Goal: Task Accomplishment & Management: Use online tool/utility

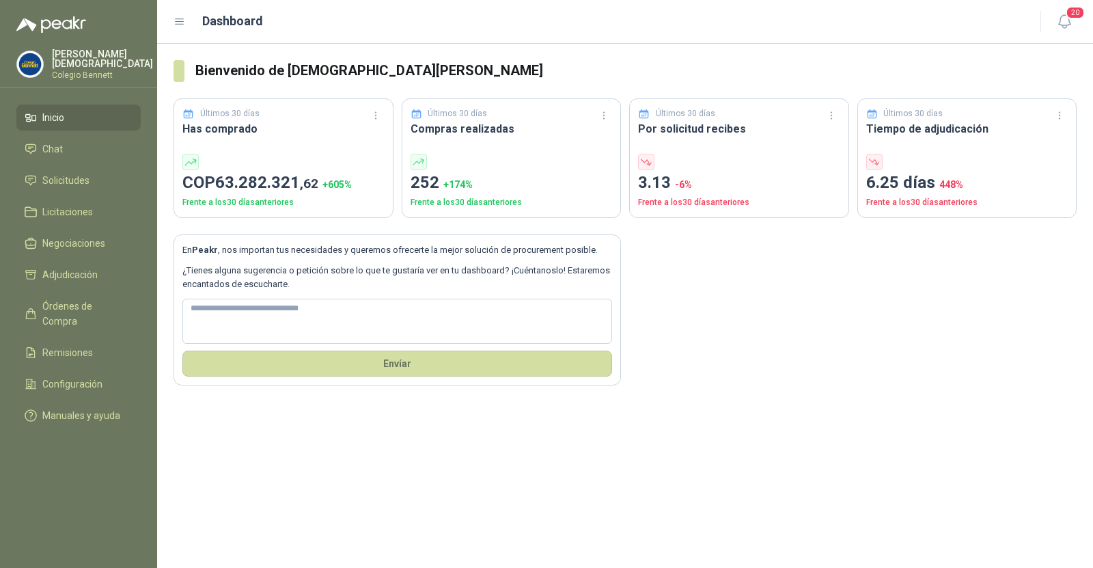
click at [72, 76] on div "Simón Mosquera Colegio Bennett" at bounding box center [78, 64] width 124 height 30
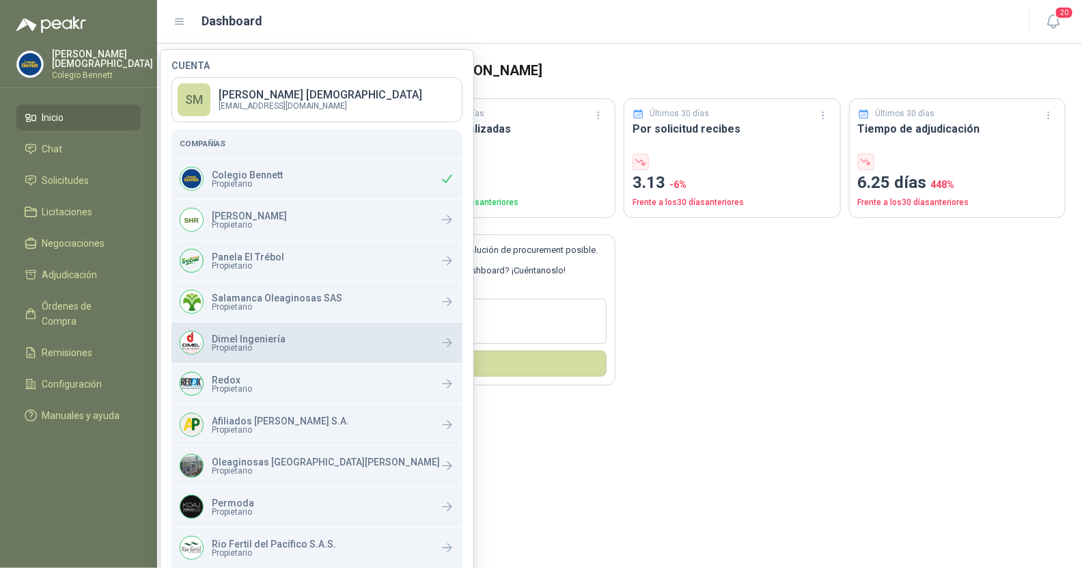
scroll to position [23, 0]
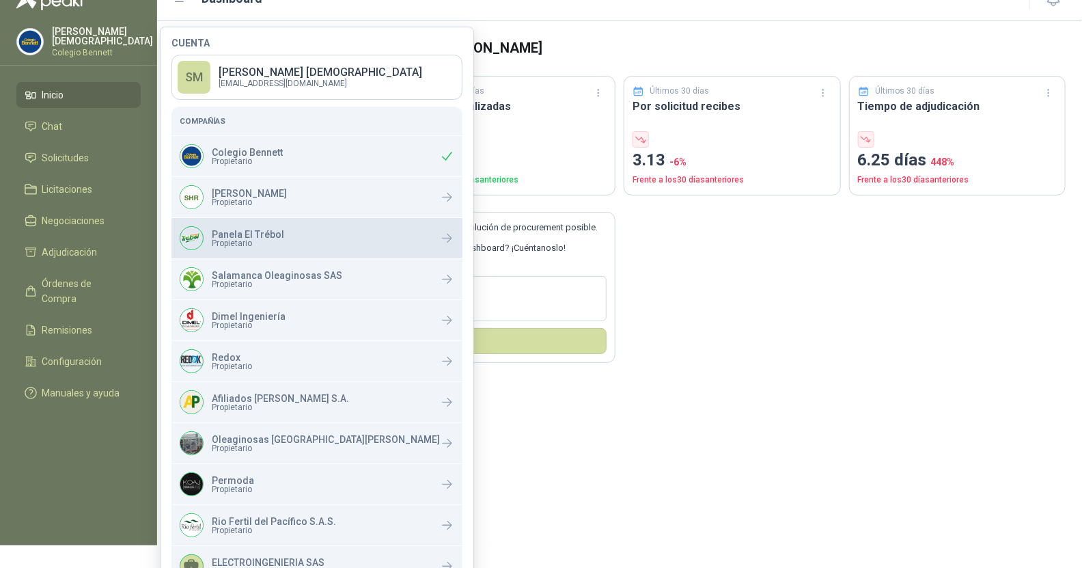
click at [262, 247] on div "Panela El Trébol Propietario" at bounding box center [232, 238] width 105 height 24
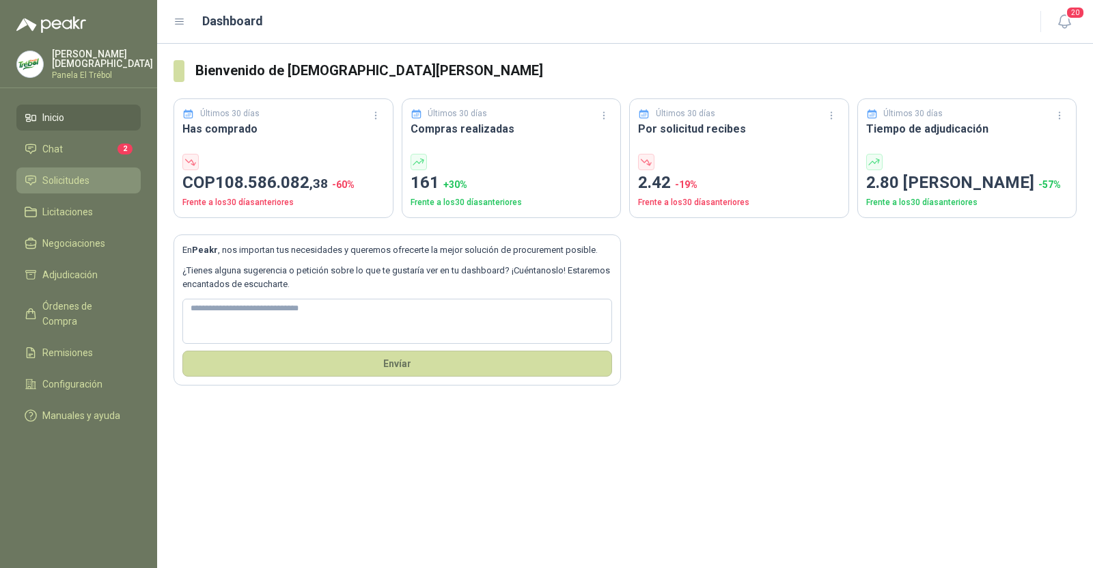
click at [62, 182] on span "Solicitudes" at bounding box center [65, 180] width 47 height 15
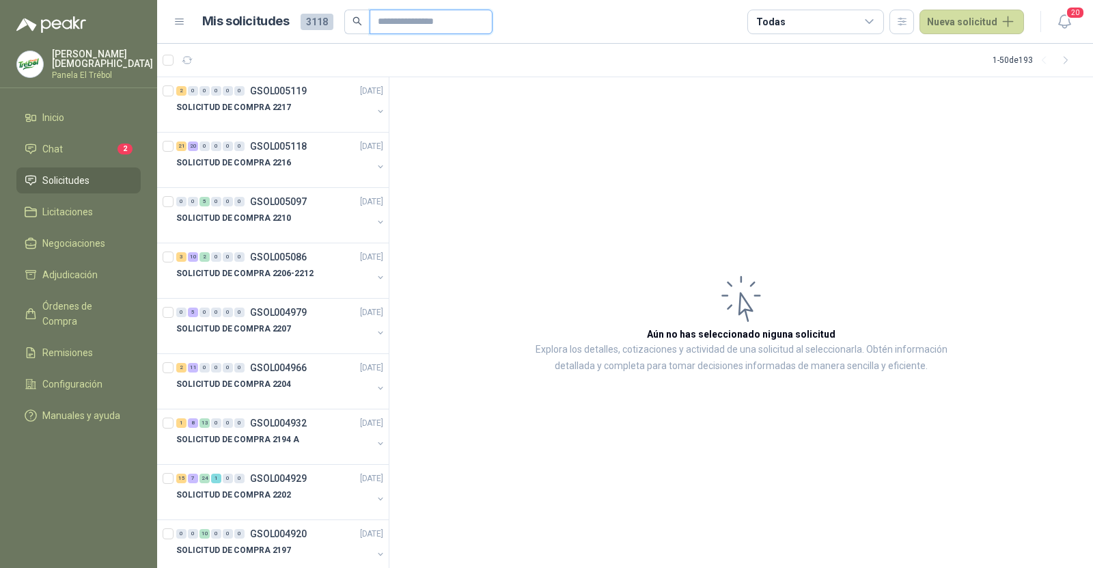
click at [404, 24] on input "text" at bounding box center [426, 21] width 96 height 23
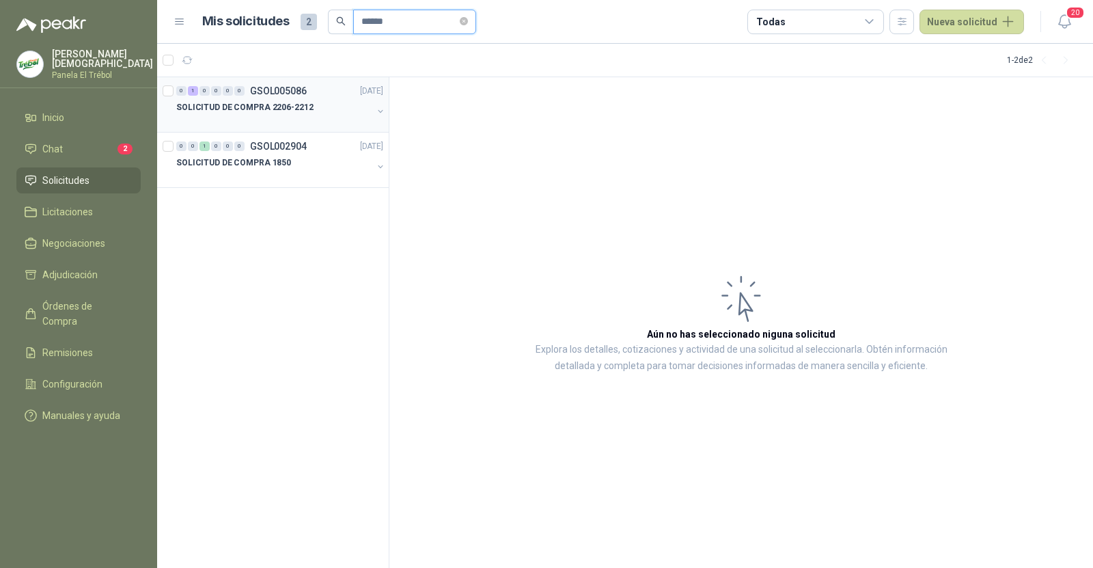
type input "******"
click at [330, 99] on div "SOLICITUD DE COMPRA 2206-2212" at bounding box center [274, 107] width 196 height 16
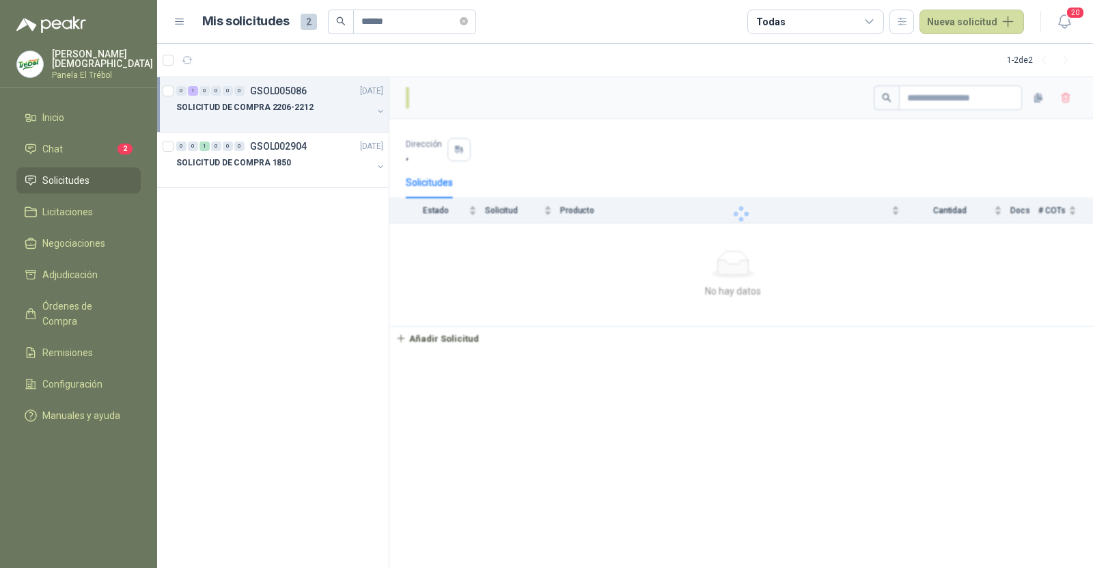
click at [322, 118] on div at bounding box center [274, 120] width 196 height 11
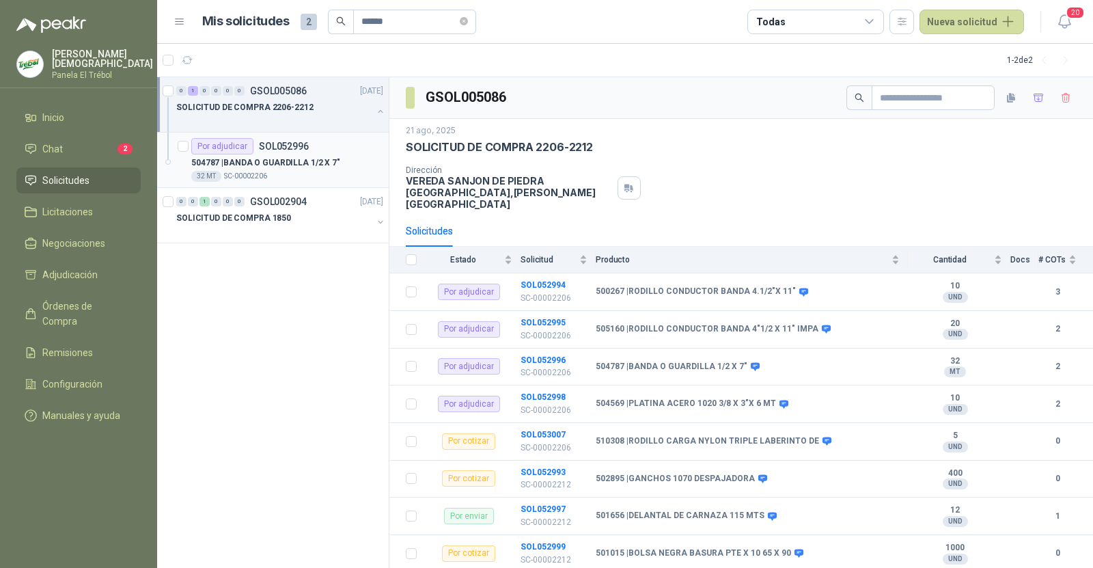
click at [314, 154] on div "504787 | BANDA O GUARDILLA 1/2 X 7"" at bounding box center [287, 162] width 192 height 16
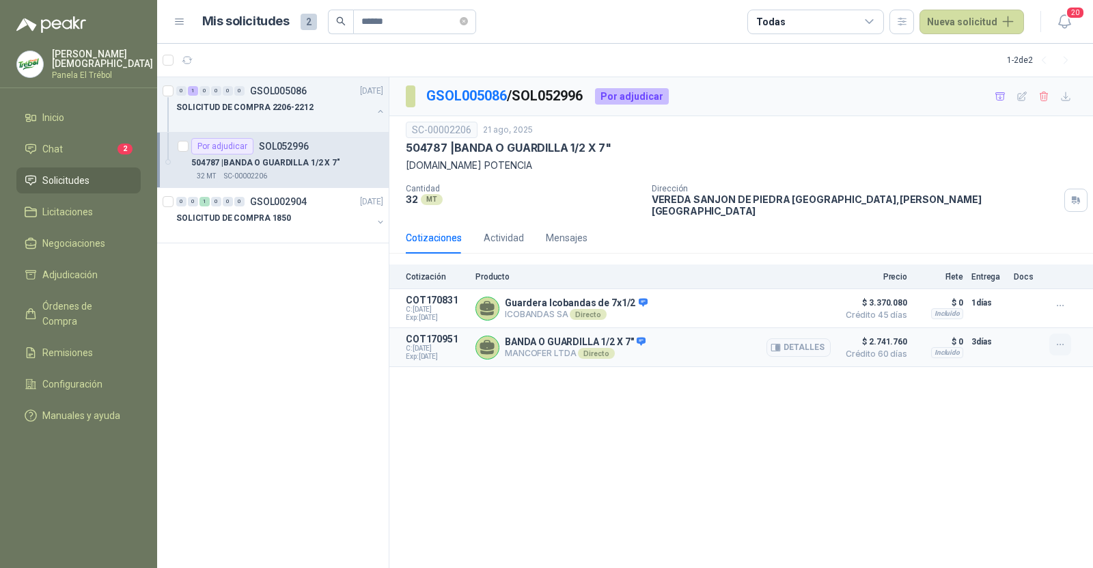
click at [1063, 339] on icon "button" at bounding box center [1061, 345] width 12 height 12
click at [1012, 273] on button "Añadir" at bounding box center [1032, 279] width 109 height 22
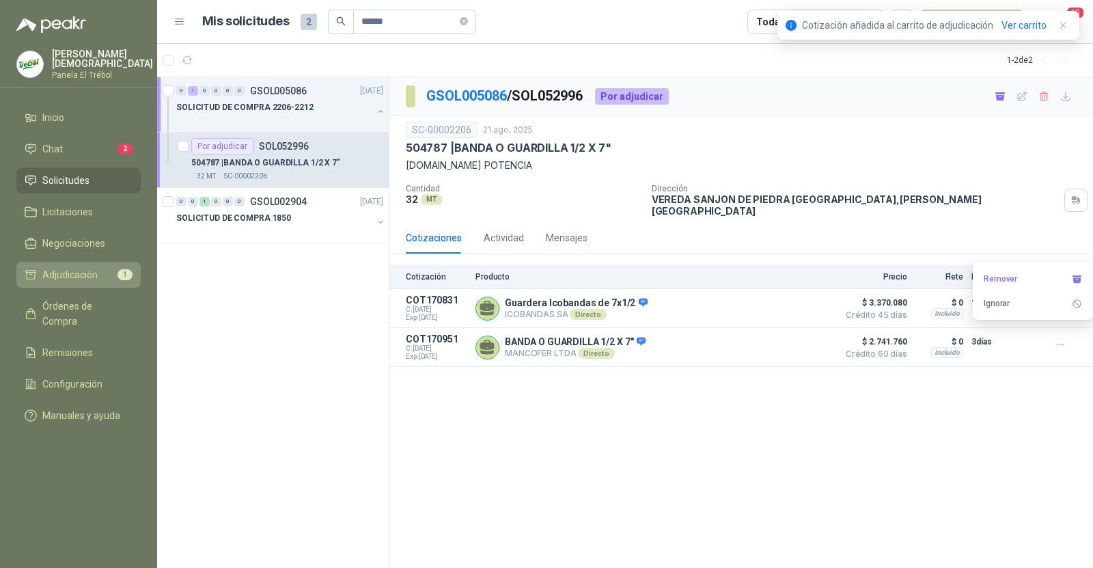
click at [52, 272] on span "Adjudicación" at bounding box center [69, 274] width 55 height 15
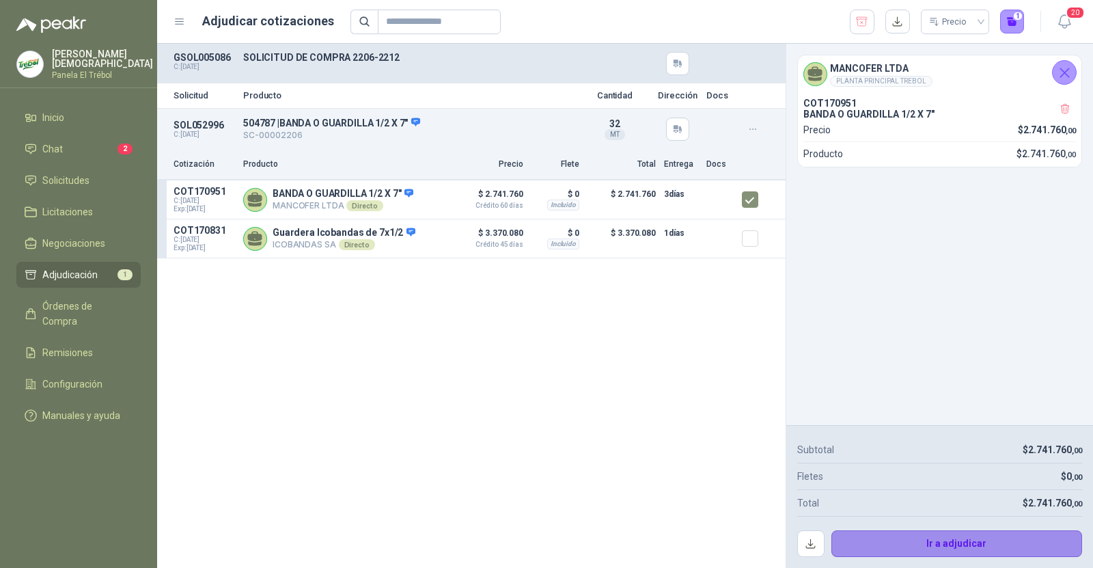
click at [918, 542] on button "Ir a adjudicar" at bounding box center [956, 543] width 251 height 27
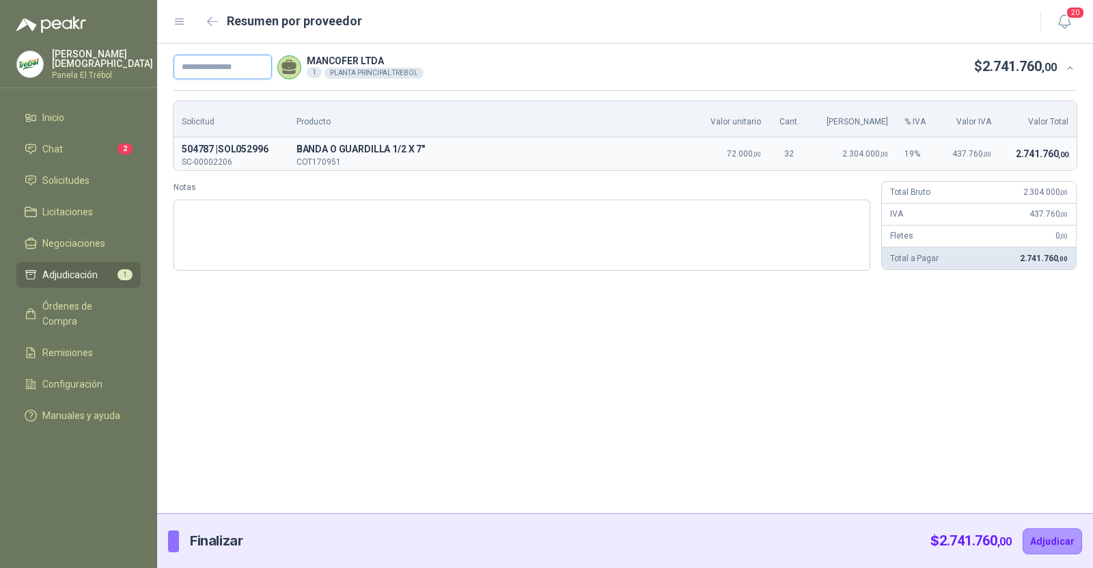
click at [227, 69] on input "text" at bounding box center [222, 67] width 98 height 25
paste input "**********"
type input "**********"
click at [1048, 538] on button "Adjudicar" at bounding box center [1052, 541] width 59 height 26
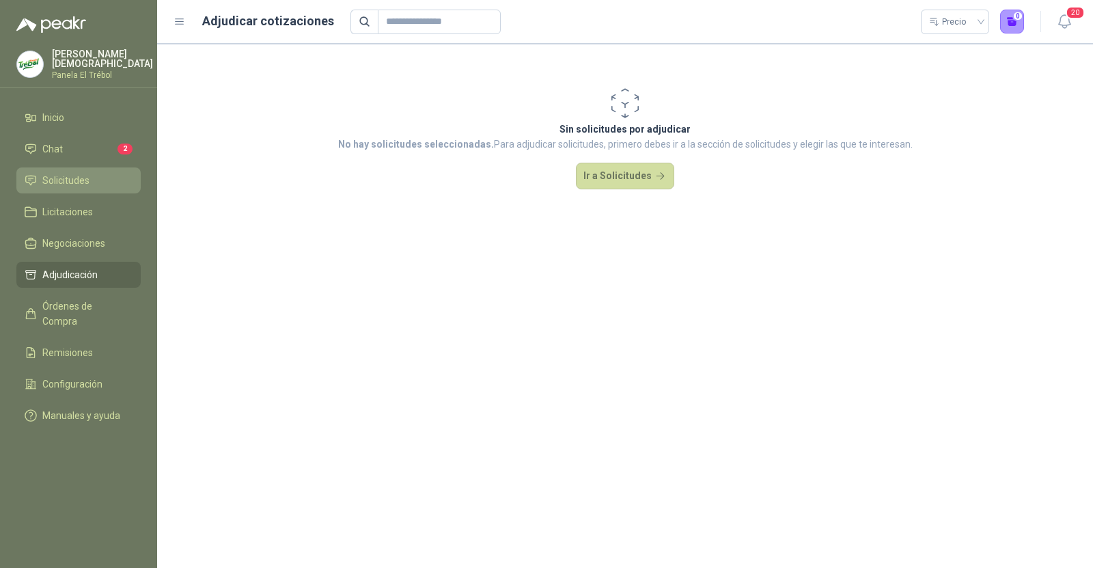
click at [52, 173] on span "Solicitudes" at bounding box center [65, 180] width 47 height 15
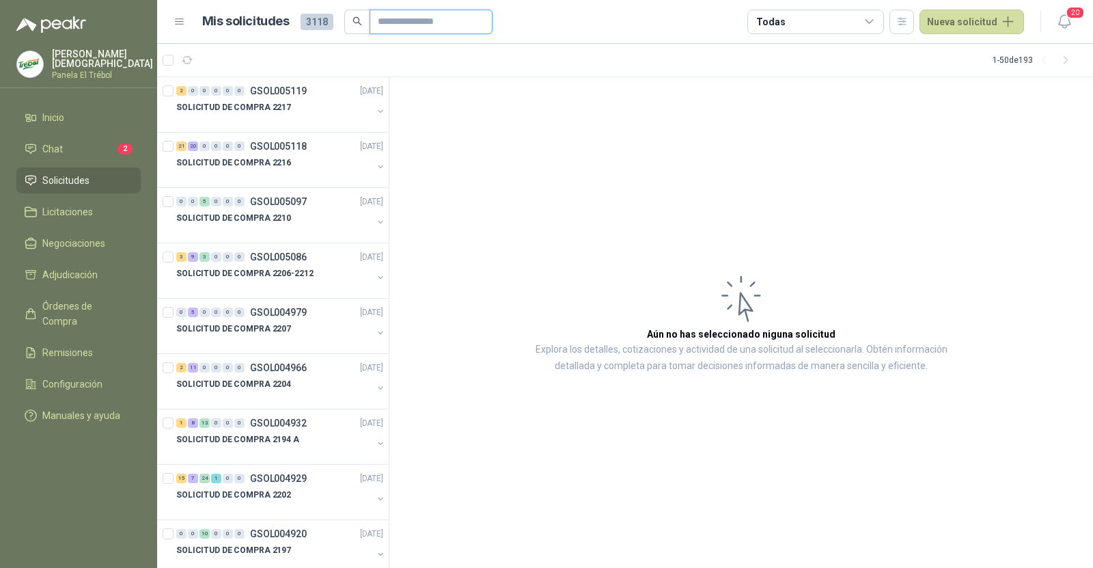
click at [401, 19] on input "text" at bounding box center [426, 21] width 96 height 23
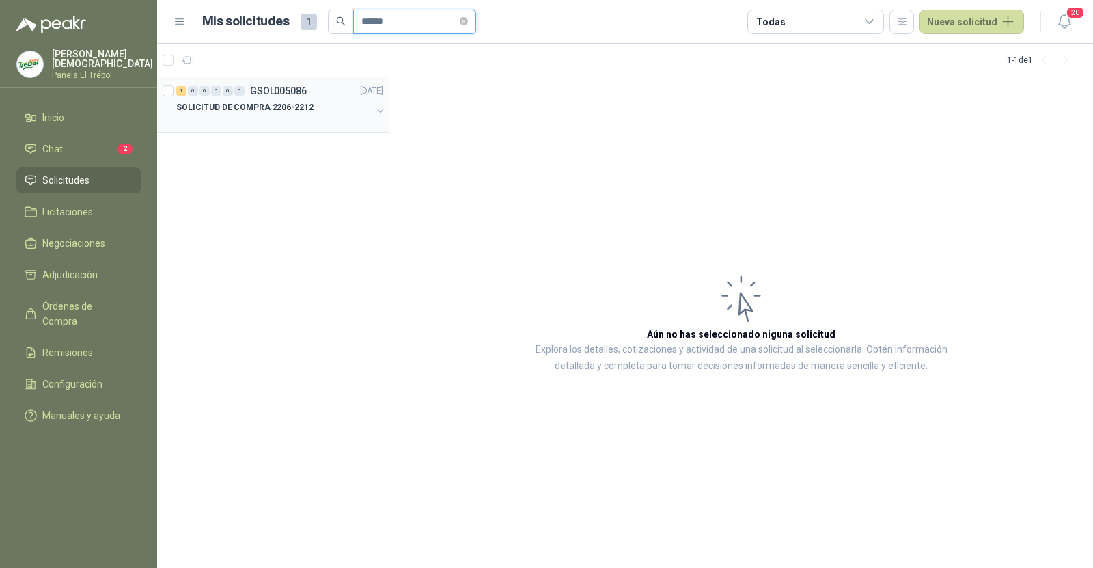
type input "******"
click at [337, 95] on div "1 0 0 0 0 0 GSOL005086 [DATE]" at bounding box center [281, 91] width 210 height 16
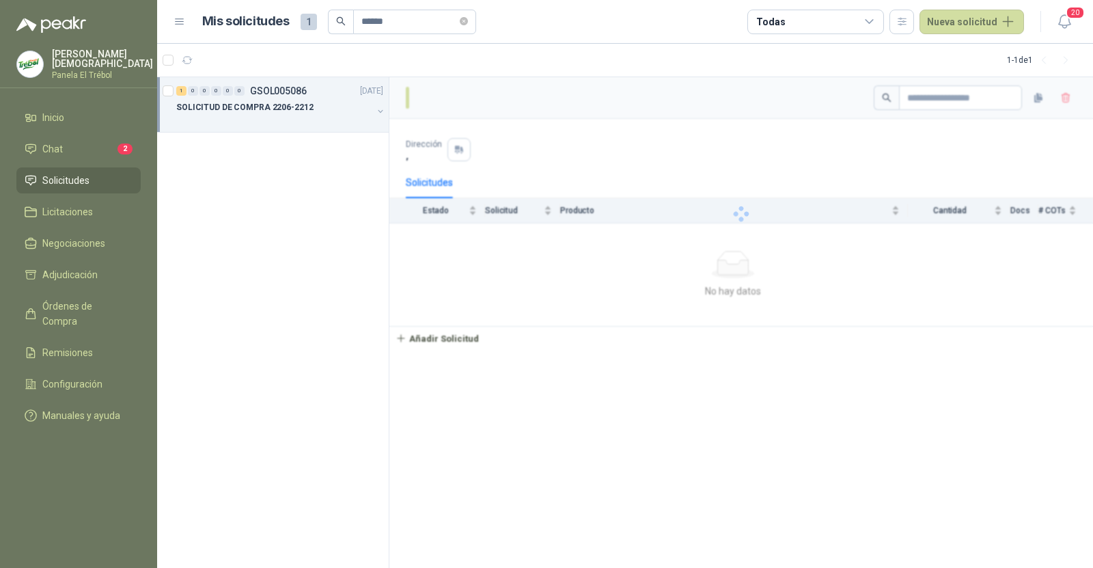
click at [337, 95] on div "1 0 0 0 0 0 GSOL005086 [DATE]" at bounding box center [281, 91] width 210 height 16
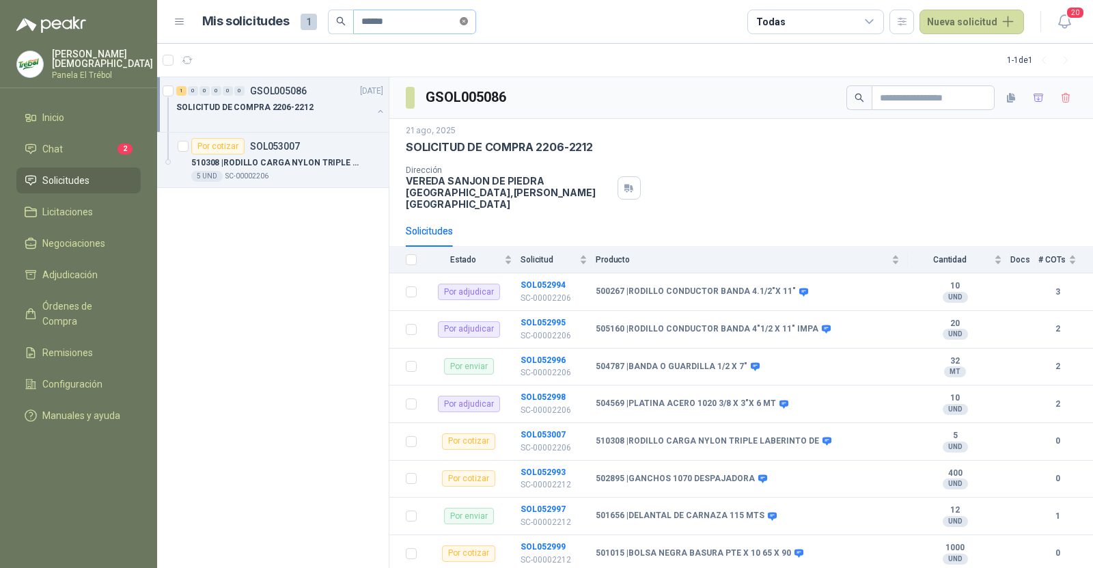
click at [468, 24] on icon "close-circle" at bounding box center [464, 21] width 8 height 8
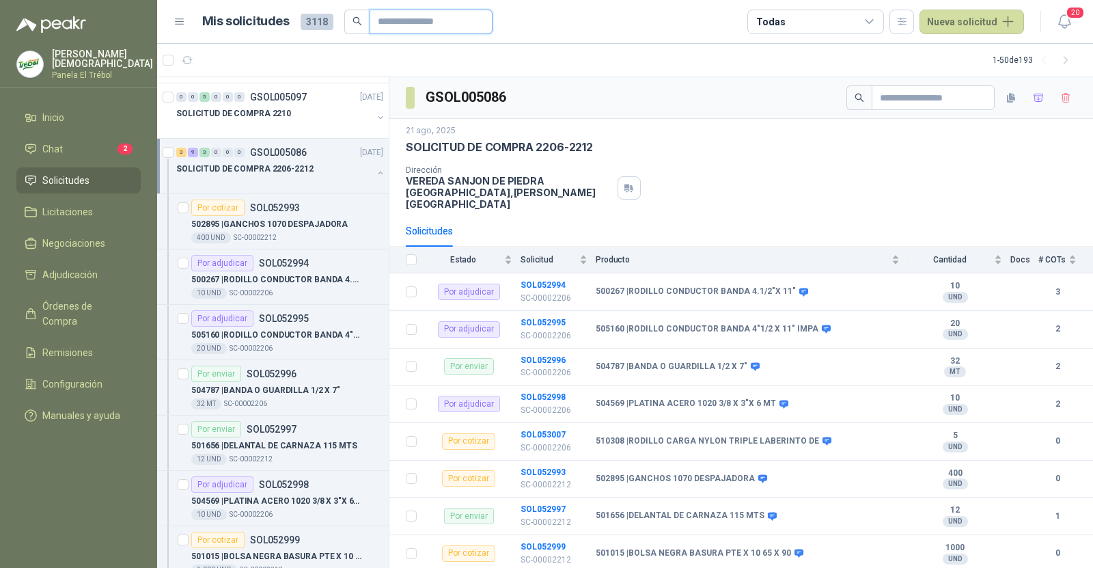
scroll to position [111, 0]
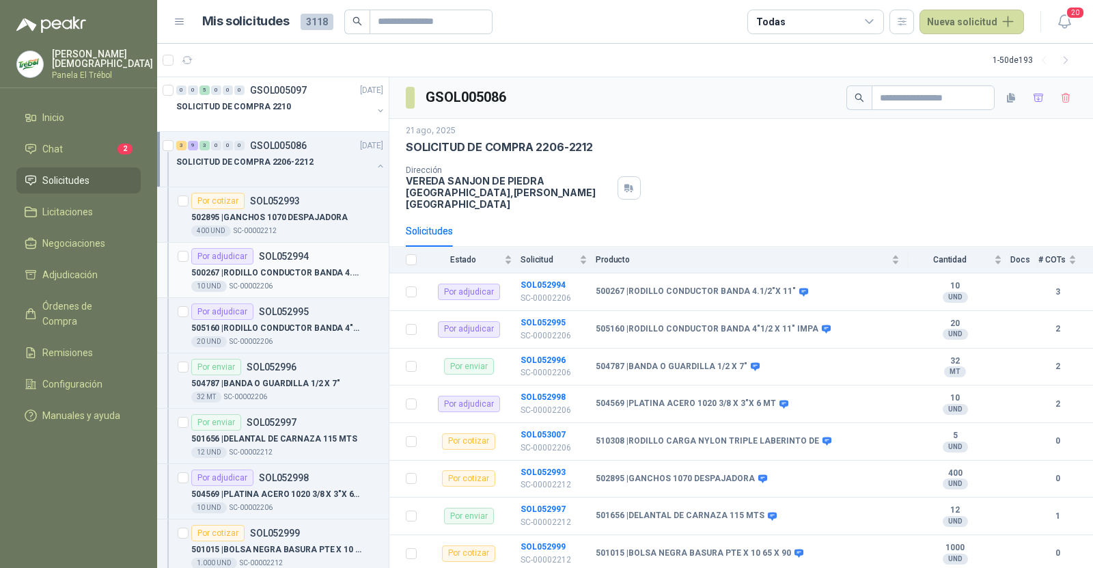
click at [305, 271] on p "500267 | RODILLO CONDUCTOR BANDA 4.1/2"X 11"" at bounding box center [276, 272] width 170 height 13
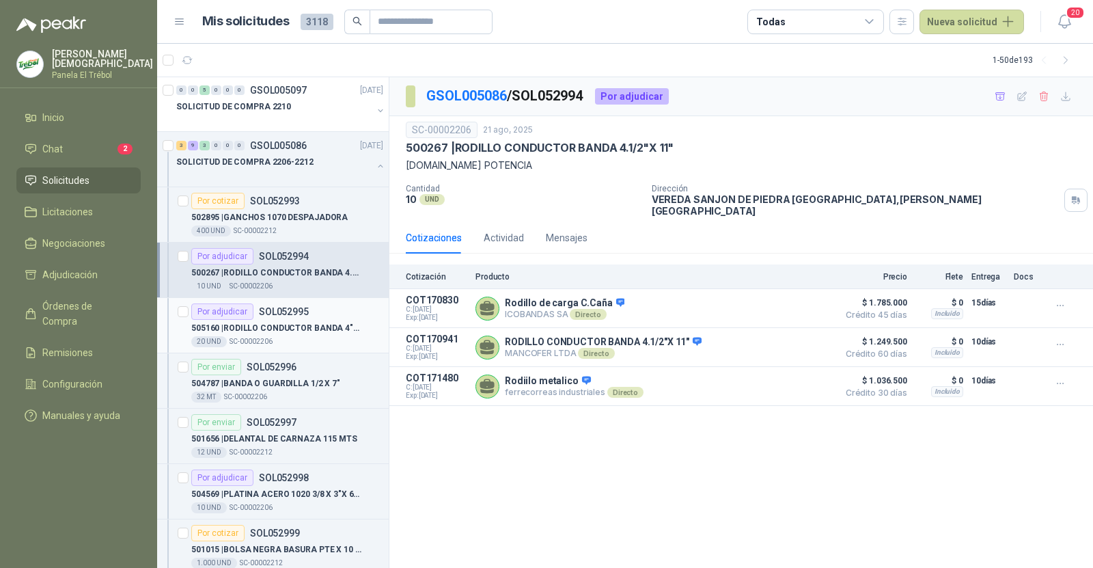
click at [297, 322] on p "505160 | RODILLO CONDUCTOR BANDA 4"1/2 X 11" IMPA" at bounding box center [276, 328] width 170 height 13
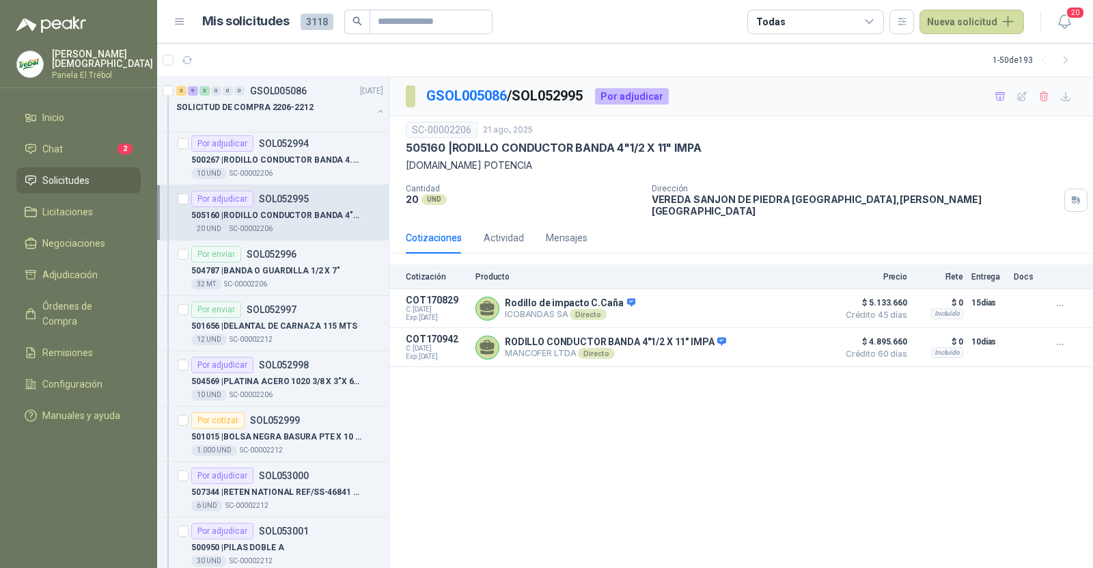
scroll to position [243, 0]
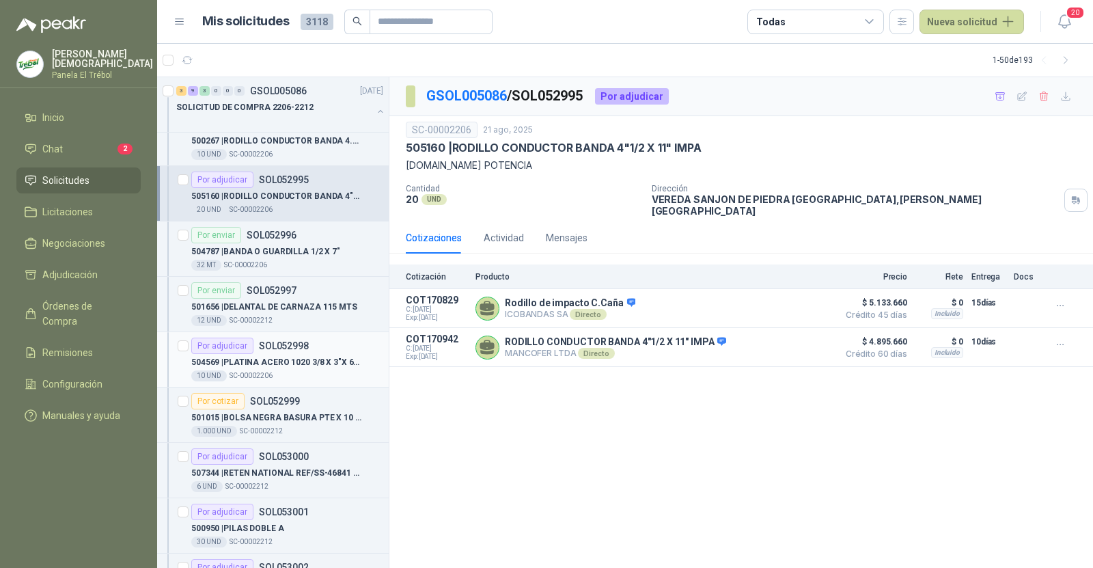
click at [275, 348] on div "Por adjudicar SOL052998" at bounding box center [249, 345] width 117 height 16
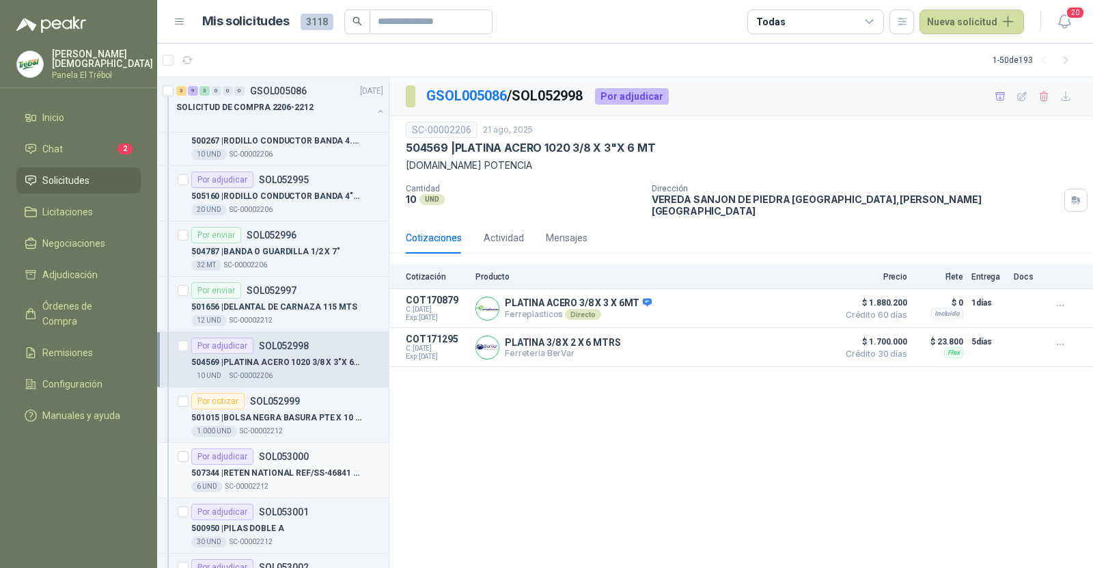
click at [290, 454] on p "SOL053000" at bounding box center [284, 456] width 50 height 10
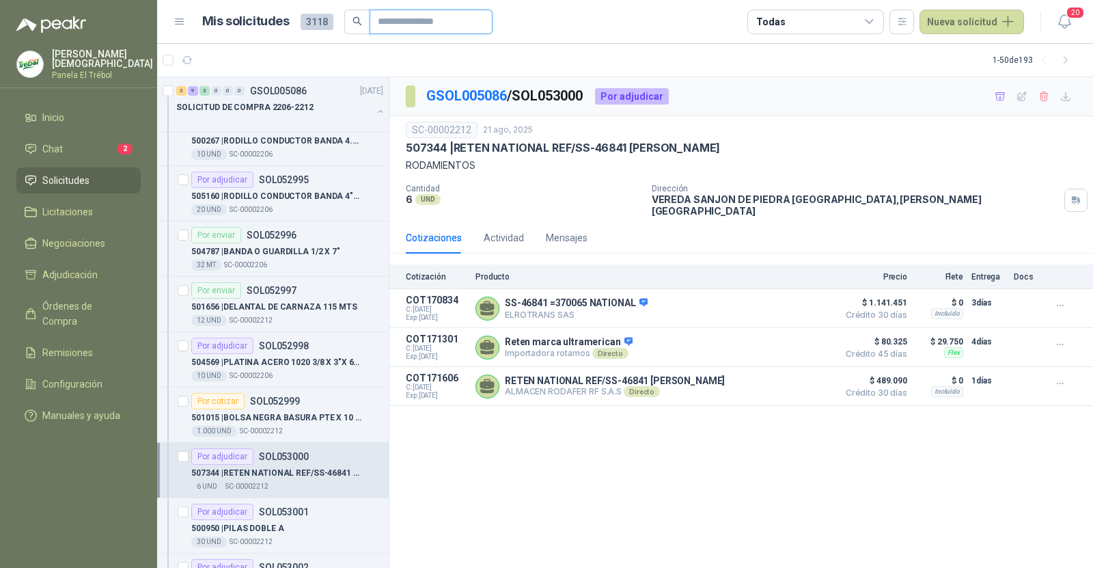
click at [434, 22] on input "text" at bounding box center [426, 21] width 96 height 23
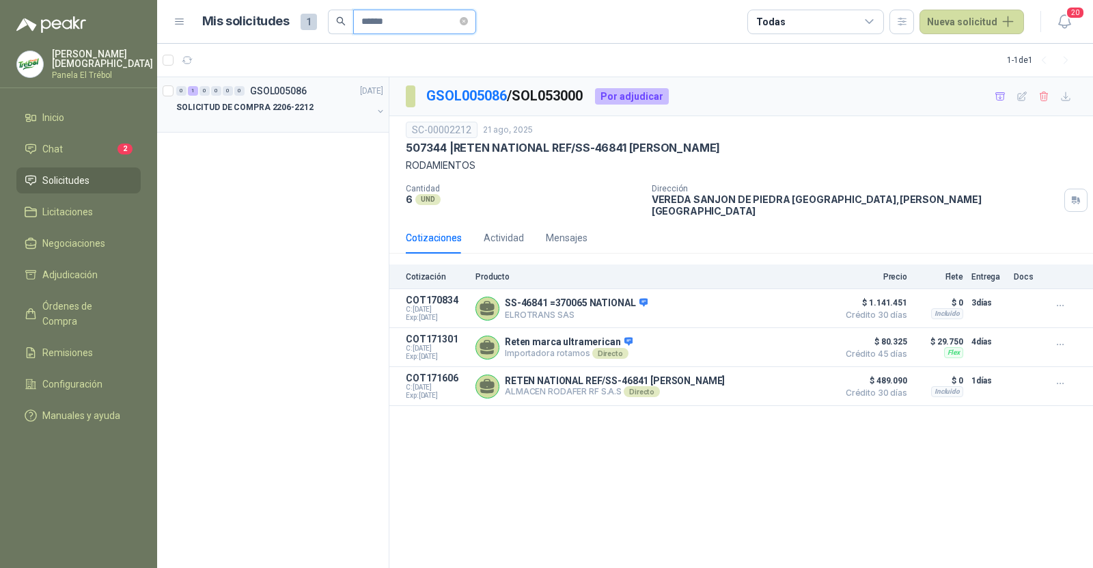
type input "******"
click at [298, 106] on p "SOLICITUD DE COMPRA 2206-2212" at bounding box center [244, 107] width 137 height 13
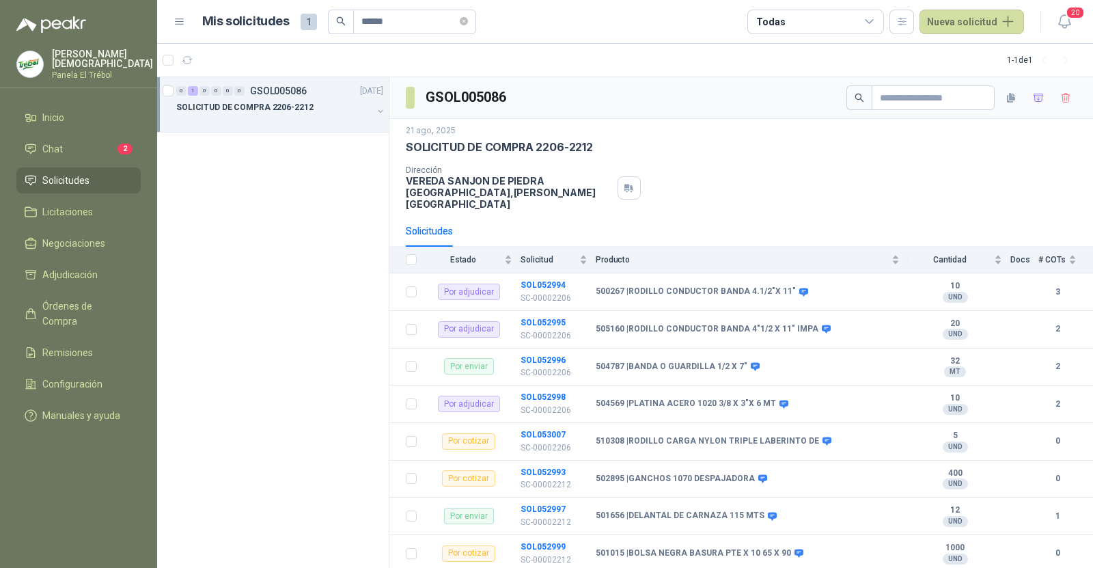
click at [298, 106] on p "SOLICITUD DE COMPRA 2206-2212" at bounding box center [244, 107] width 137 height 13
click at [279, 169] on div "504569 | PLATINA ACERO 1020 3/8 X 3"X 6 MT" at bounding box center [287, 162] width 192 height 16
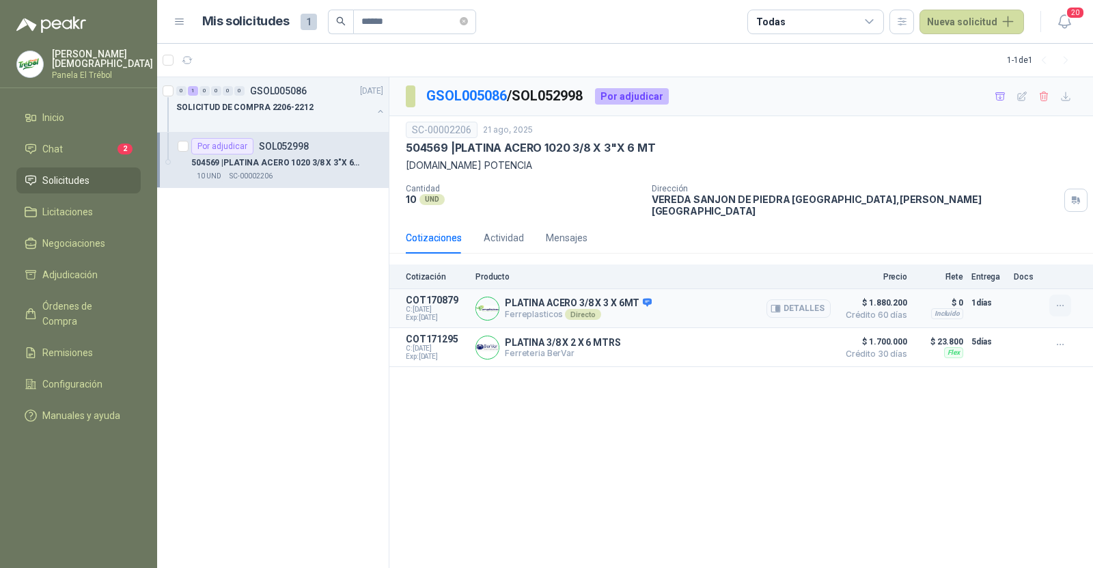
click at [1059, 300] on icon "button" at bounding box center [1061, 306] width 12 height 12
click at [1001, 236] on button "Añadir" at bounding box center [1032, 240] width 109 height 22
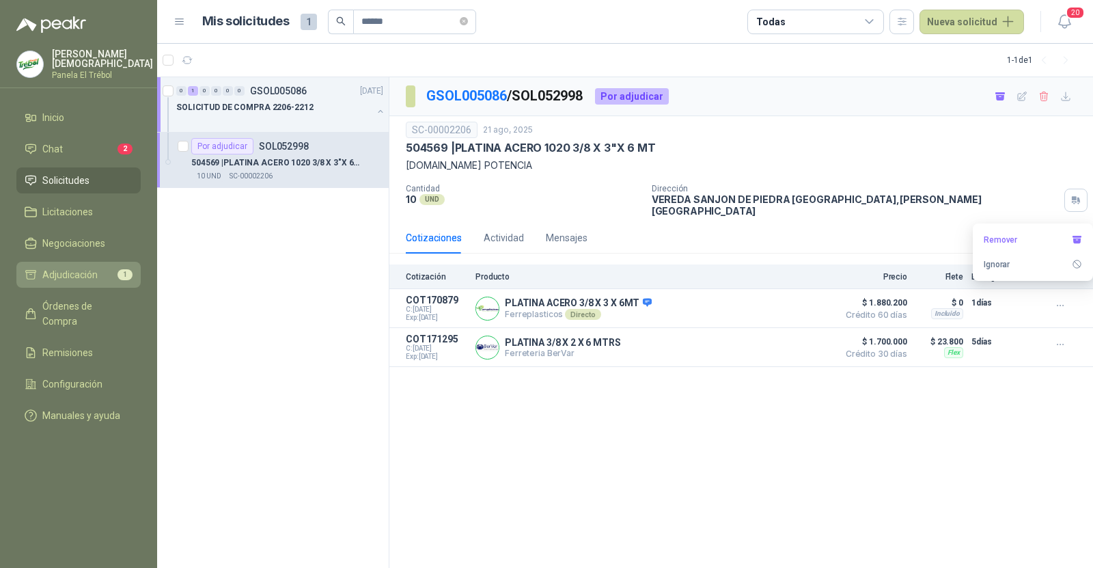
click at [74, 267] on span "Adjudicación" at bounding box center [69, 274] width 55 height 15
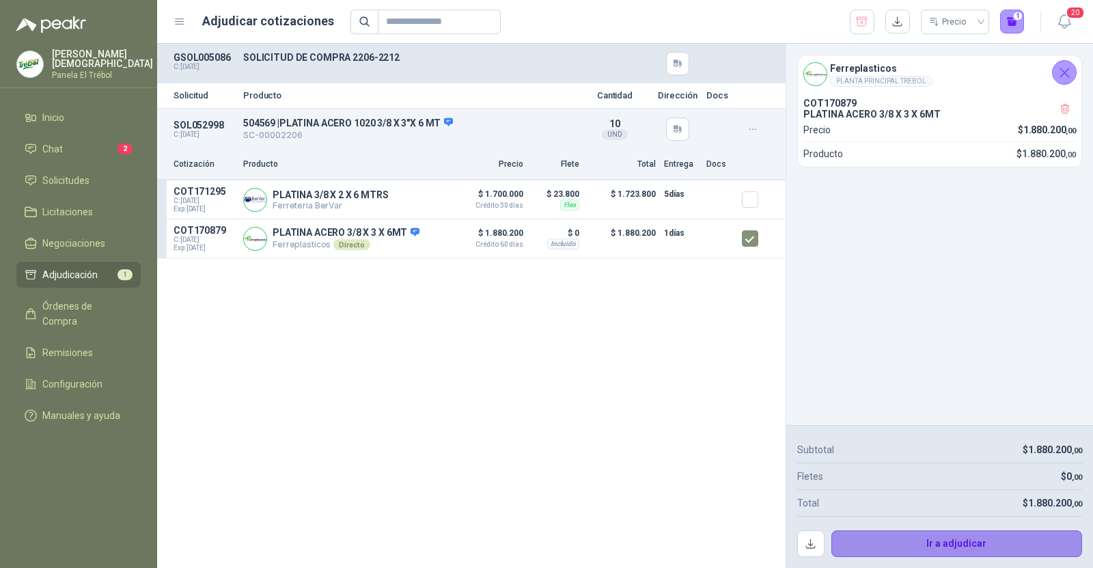
click at [958, 545] on button "Ir a adjudicar" at bounding box center [956, 543] width 251 height 27
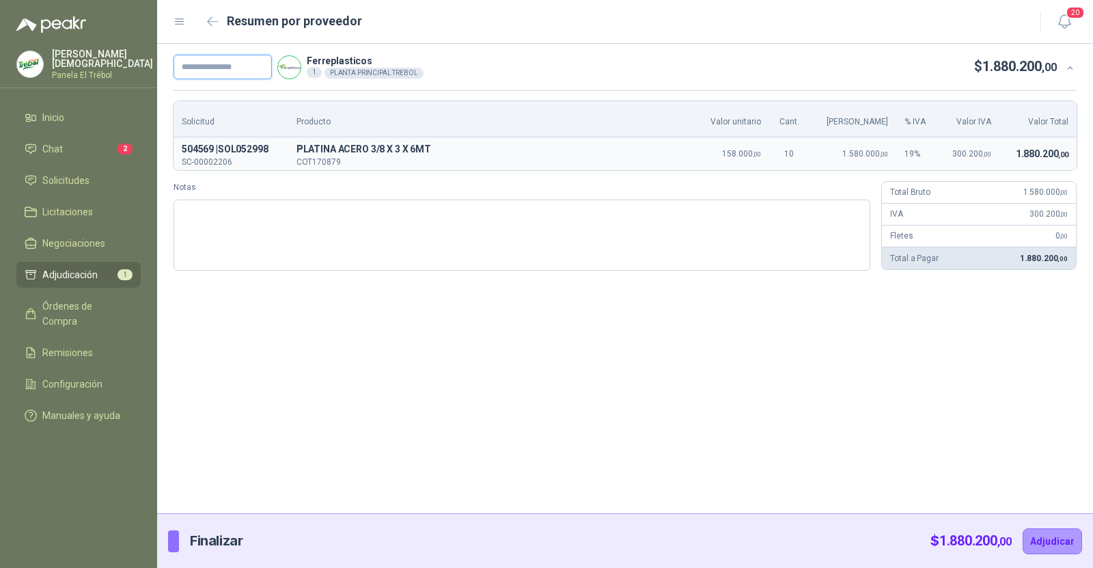
click at [240, 69] on input "text" at bounding box center [222, 67] width 98 height 25
paste input "**********"
type input "**********"
click at [1043, 545] on button "Adjudicar" at bounding box center [1052, 541] width 59 height 26
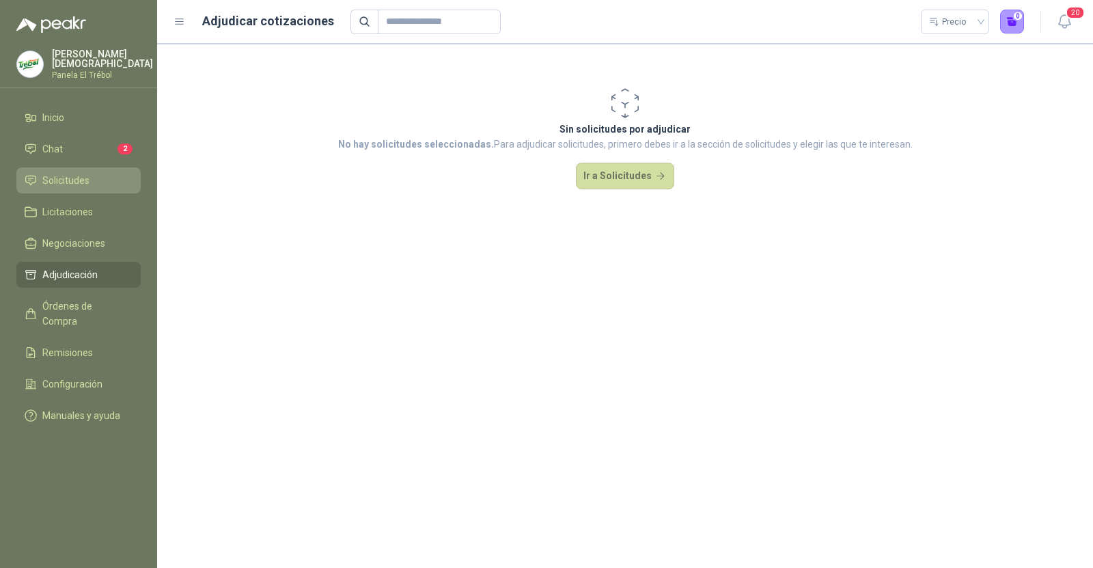
click at [58, 182] on span "Solicitudes" at bounding box center [65, 180] width 47 height 15
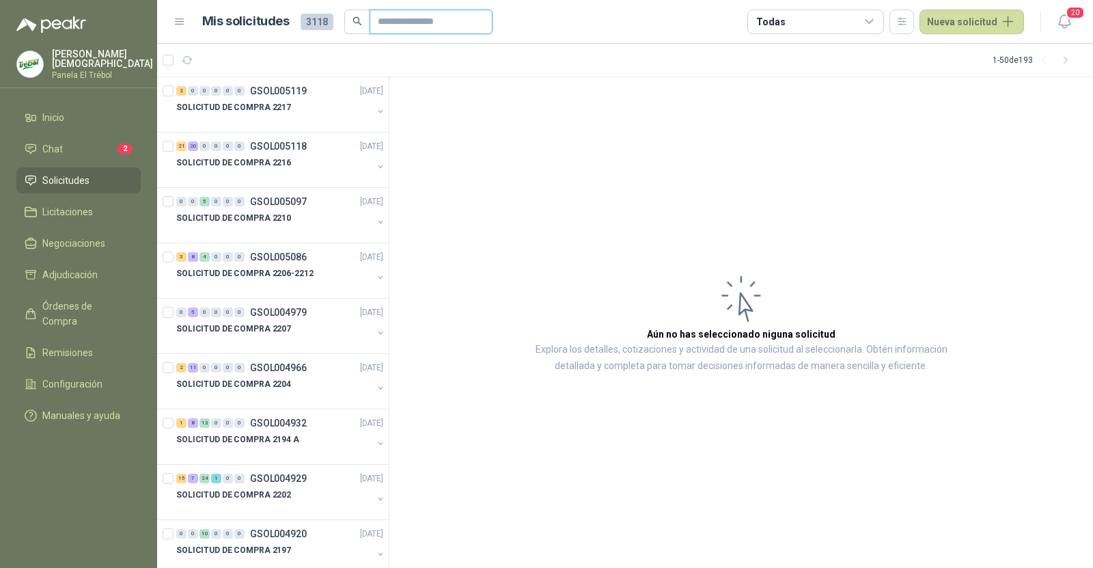
click at [394, 16] on input "text" at bounding box center [426, 21] width 96 height 23
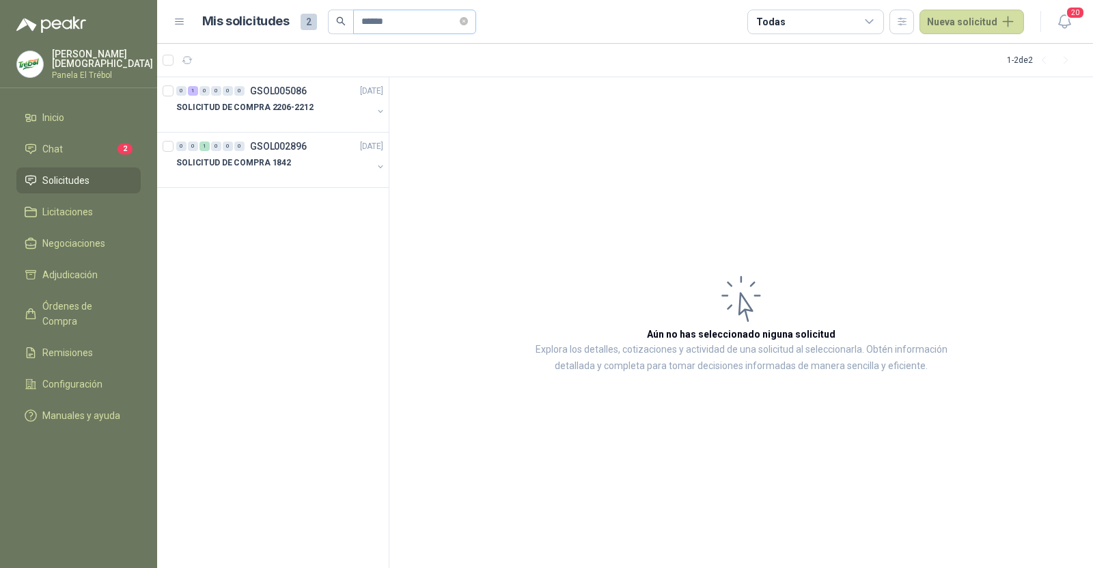
click at [262, 105] on p "SOLICITUD DE COMPRA 2206-2212" at bounding box center [244, 107] width 137 height 13
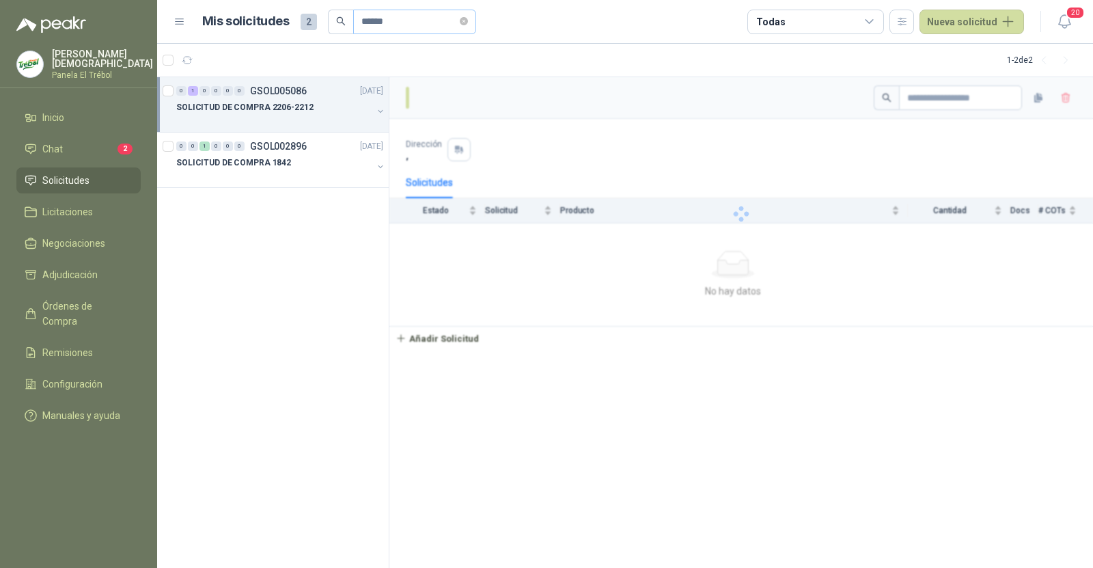
click at [295, 99] on div "SOLICITUD DE COMPRA 2206-2212" at bounding box center [274, 107] width 196 height 16
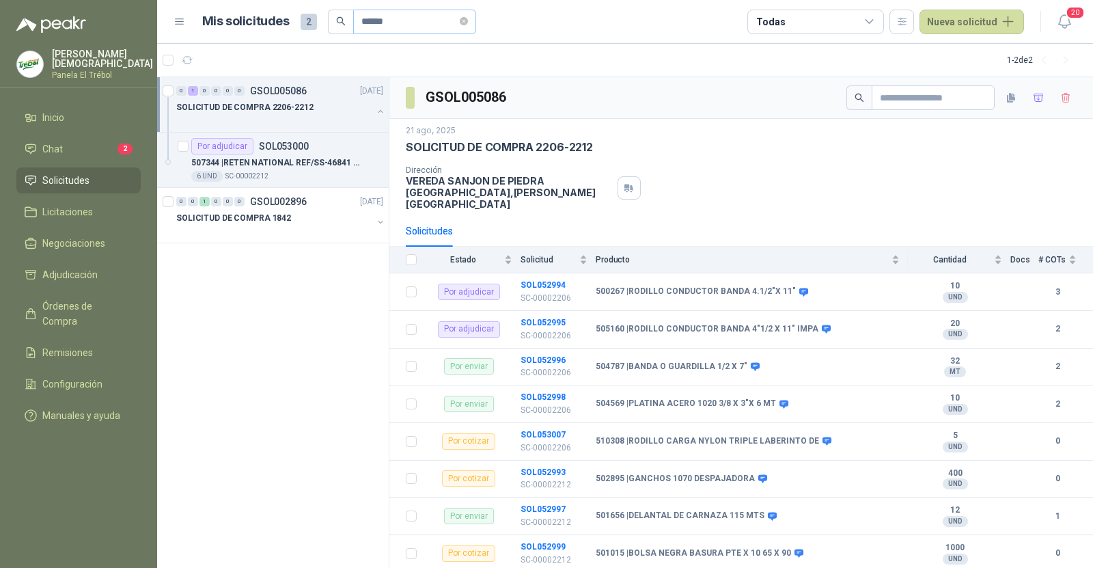
click at [291, 147] on p "SOL053000" at bounding box center [284, 146] width 50 height 10
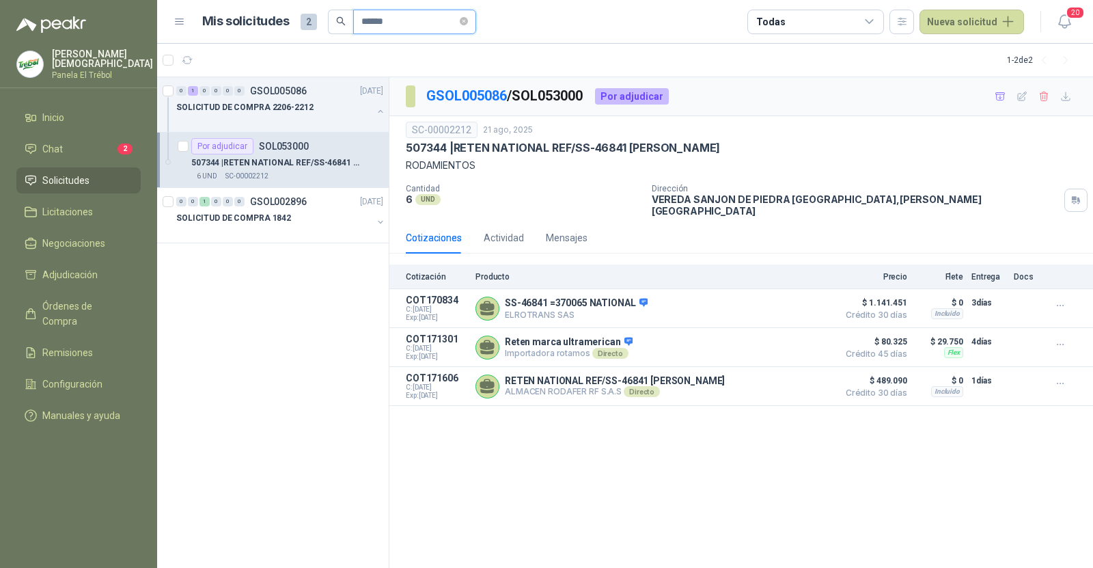
click at [404, 20] on input "******" at bounding box center [409, 21] width 96 height 23
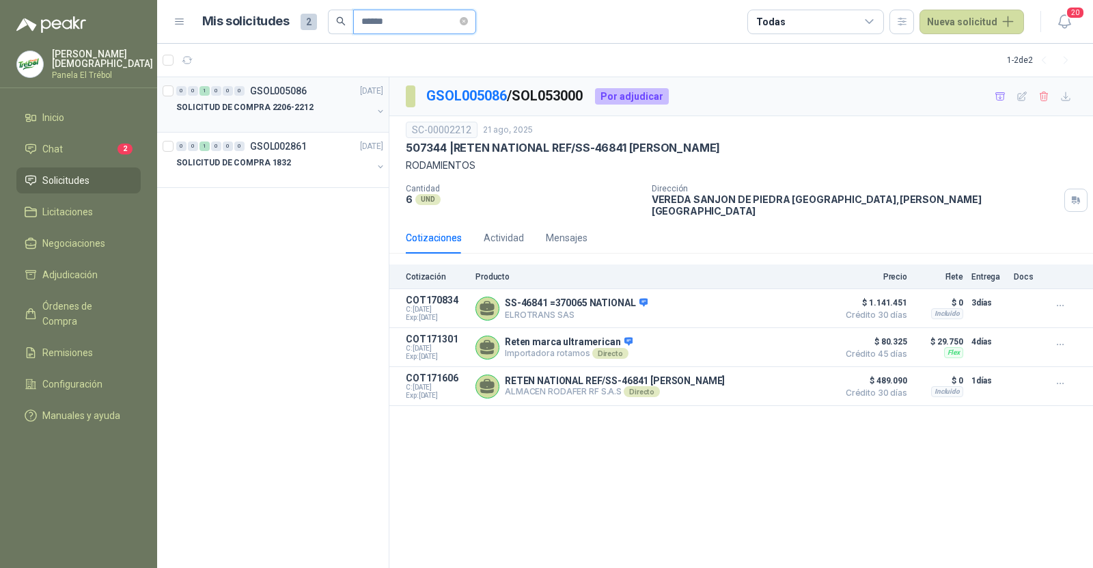
type input "******"
click at [287, 109] on p "SOLICITUD DE COMPRA 2206-2212" at bounding box center [244, 107] width 137 height 13
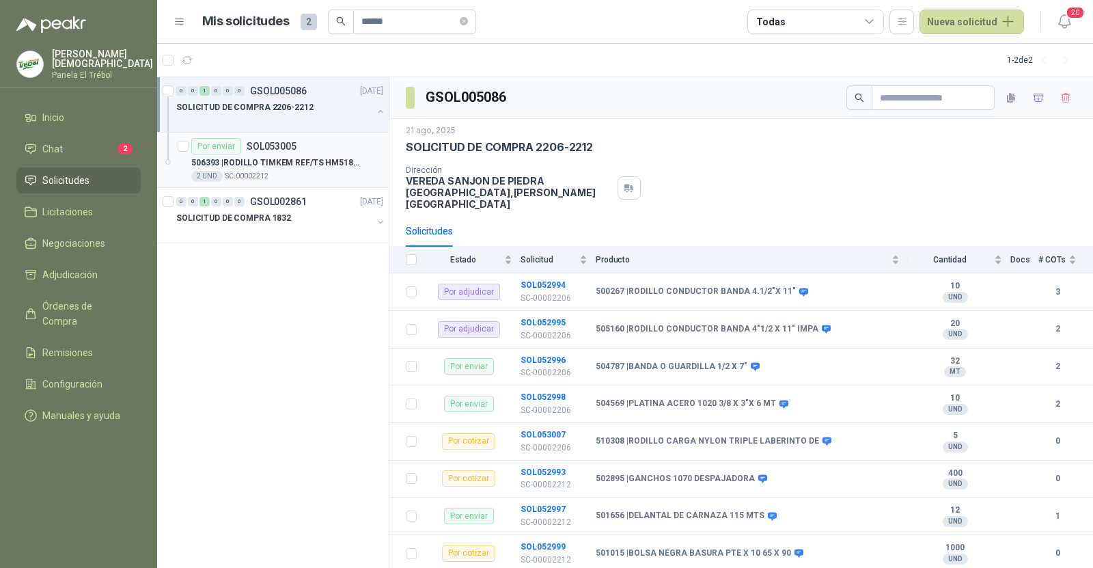
click at [282, 146] on p "SOL053005" at bounding box center [272, 146] width 50 height 10
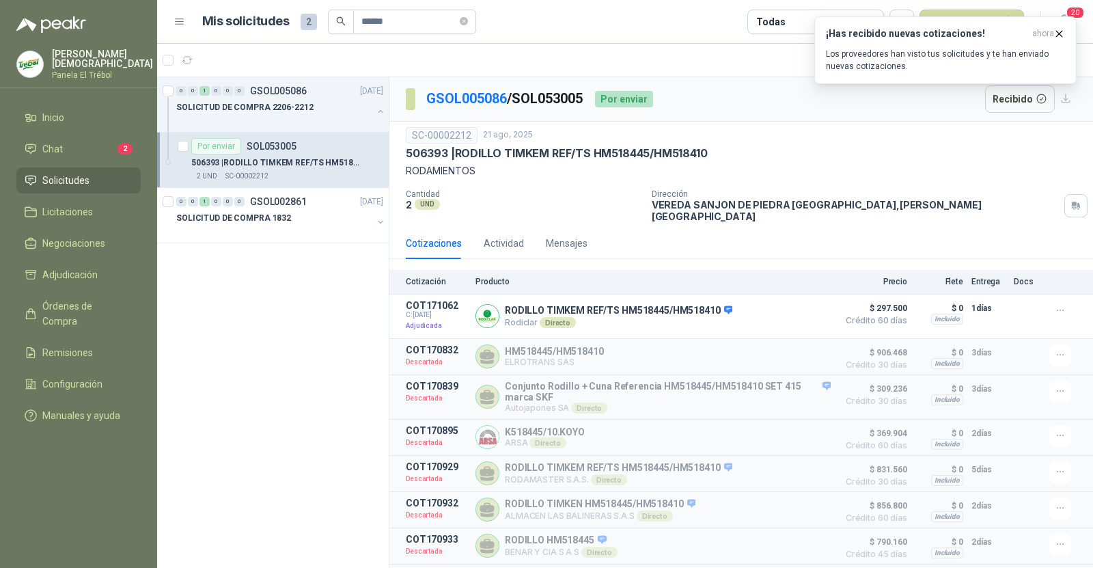
click at [78, 59] on p "[PERSON_NAME]" at bounding box center [102, 58] width 101 height 19
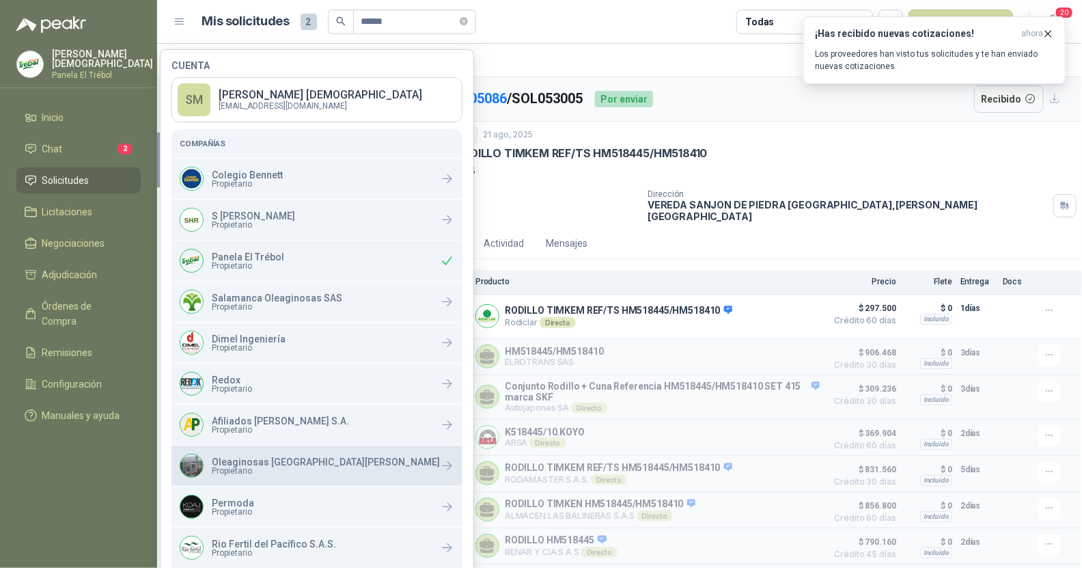
scroll to position [135, 0]
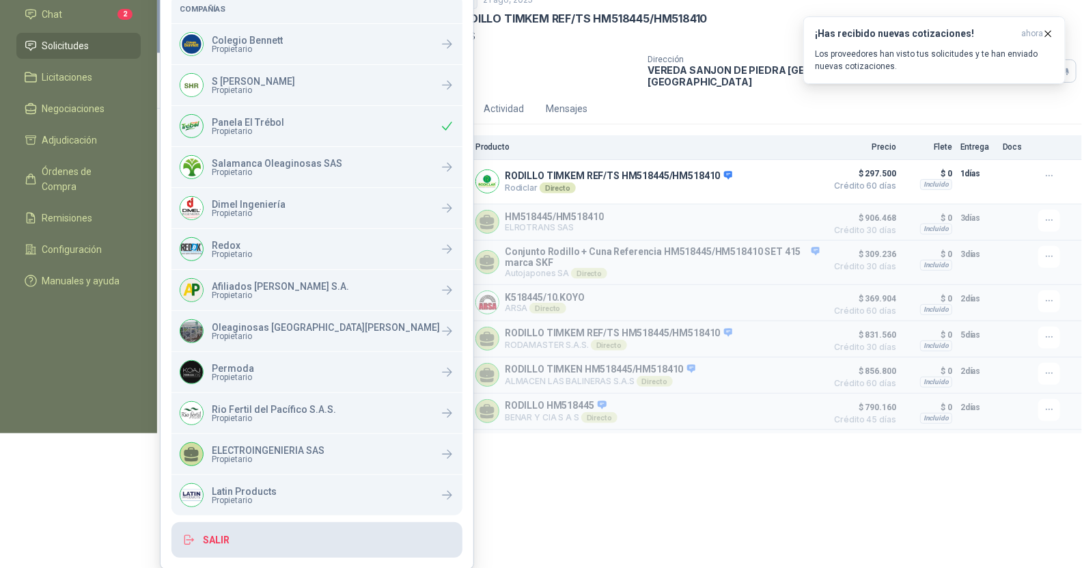
click at [247, 533] on button "Salir" at bounding box center [316, 540] width 291 height 36
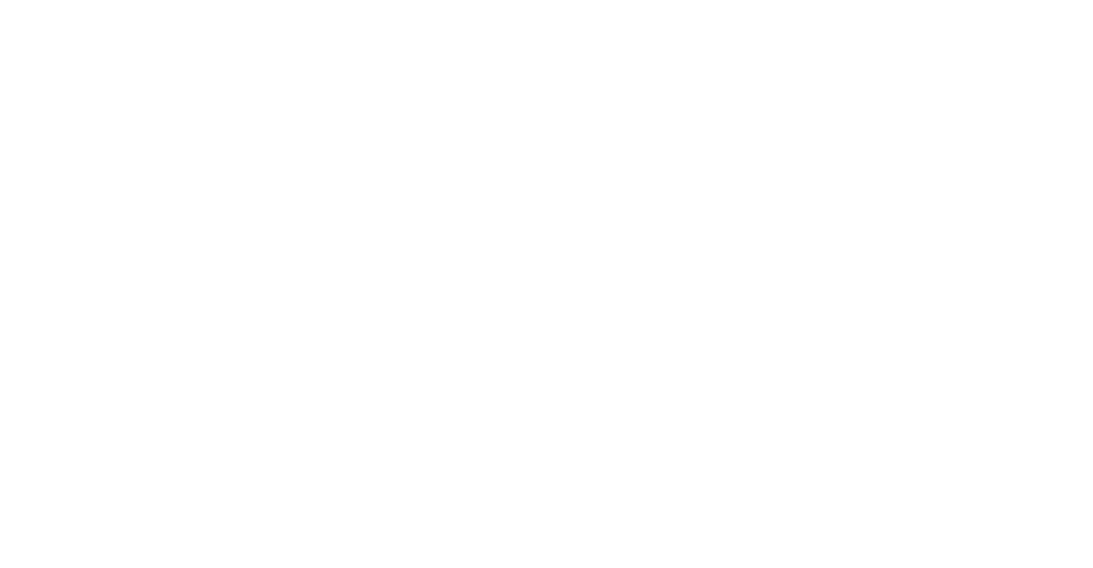
scroll to position [0, 0]
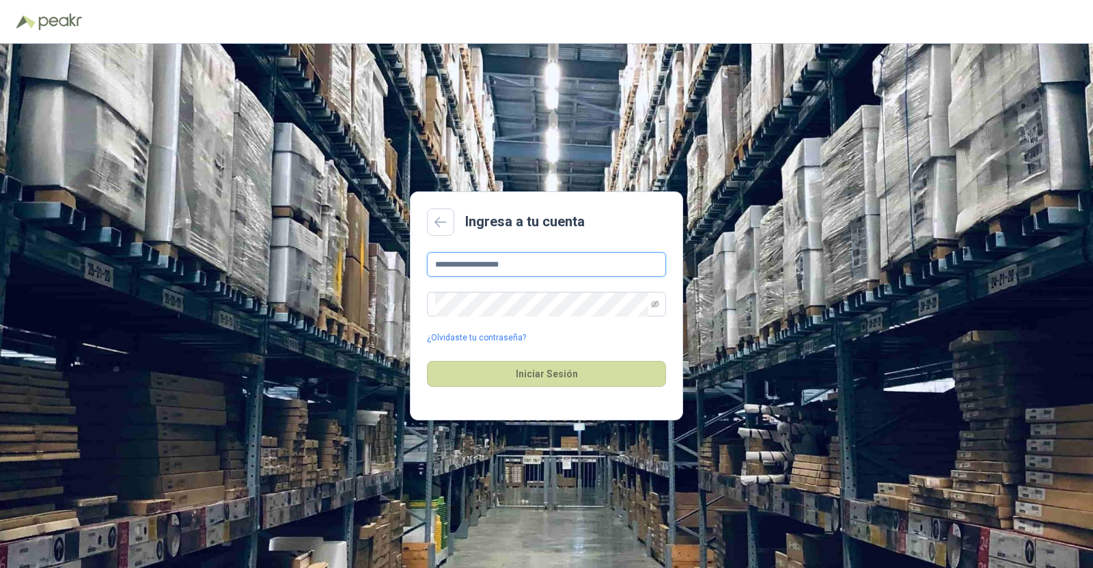
click at [540, 268] on input "**********" at bounding box center [546, 264] width 239 height 25
type input "**********"
click at [523, 374] on button "Iniciar Sesión" at bounding box center [546, 374] width 239 height 26
